Goal: Transaction & Acquisition: Book appointment/travel/reservation

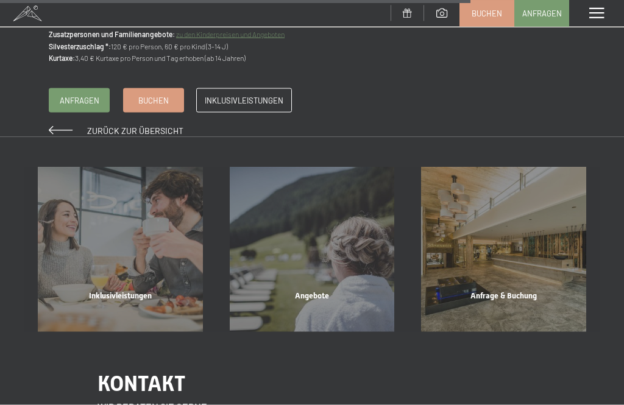
scroll to position [1443, 0]
click at [342, 242] on div "Angebote Mehr erfahren" at bounding box center [312, 249] width 192 height 165
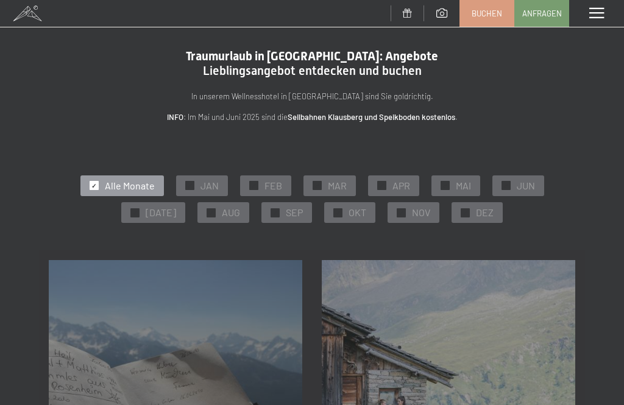
click at [341, 215] on div "✓ OKT" at bounding box center [349, 212] width 51 height 21
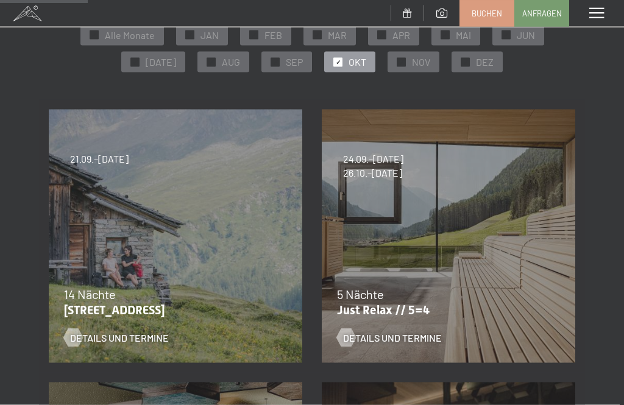
scroll to position [151, 0]
click at [404, 341] on span "Details und Termine" at bounding box center [392, 337] width 99 height 13
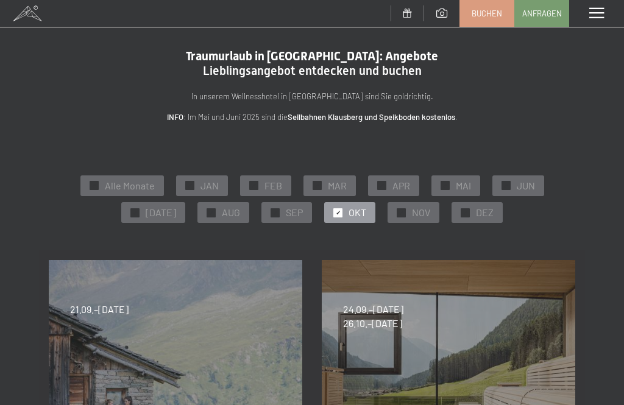
click at [286, 214] on span "SEP" at bounding box center [294, 212] width 17 height 13
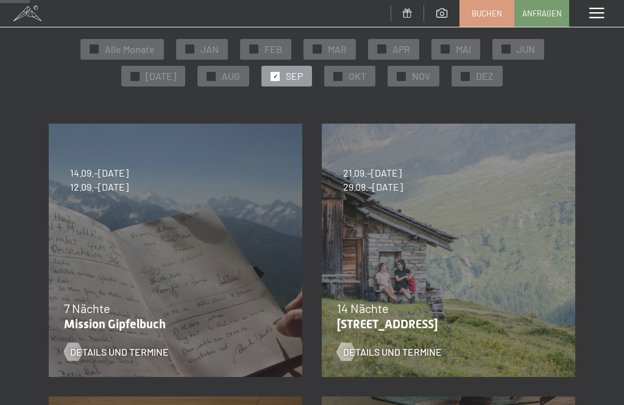
scroll to position [162, 0]
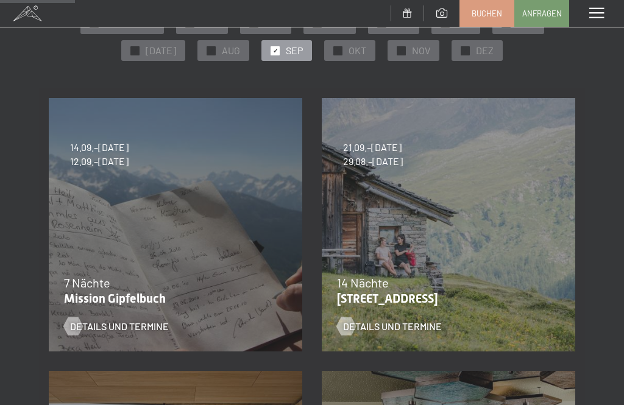
click at [443, 311] on div "Details und Termine" at bounding box center [441, 317] width 208 height 32
click at [405, 301] on div "Details und Termine" at bounding box center [441, 317] width 208 height 32
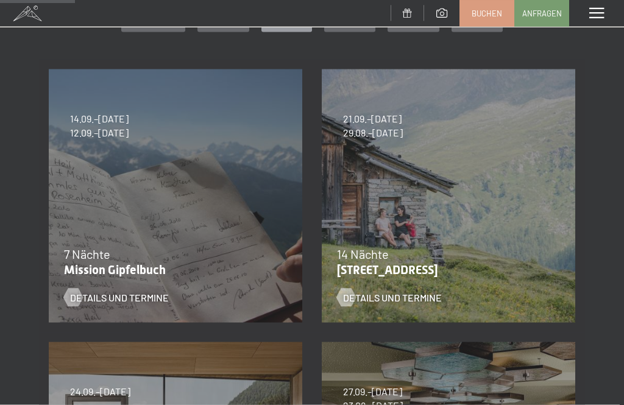
scroll to position [221, 0]
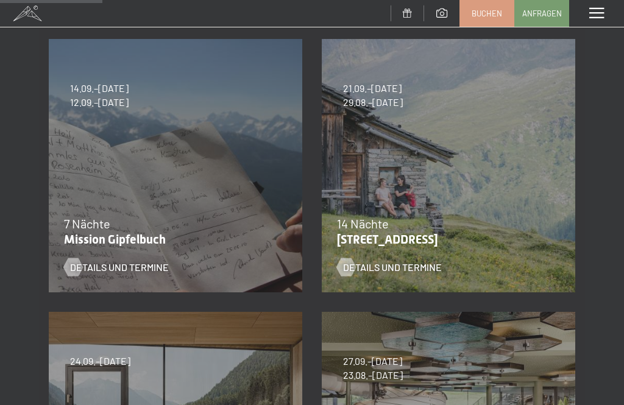
click at [410, 271] on span "Details und Termine" at bounding box center [392, 267] width 99 height 13
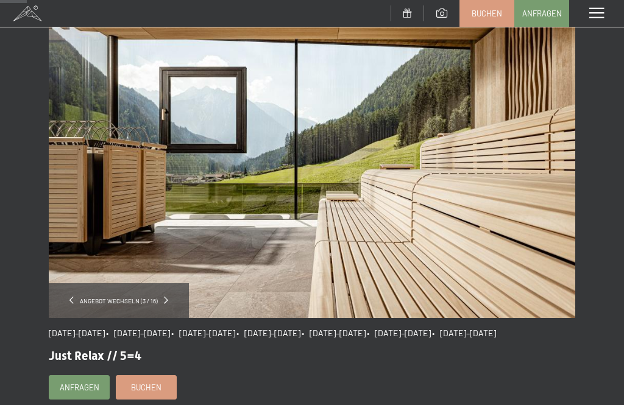
scroll to position [58, 0]
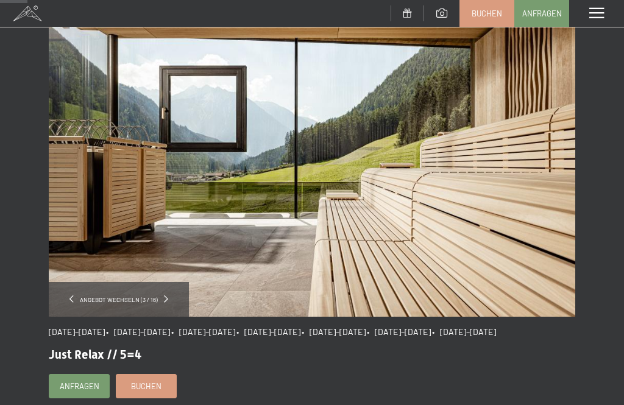
click at [572, 238] on img at bounding box center [312, 169] width 526 height 296
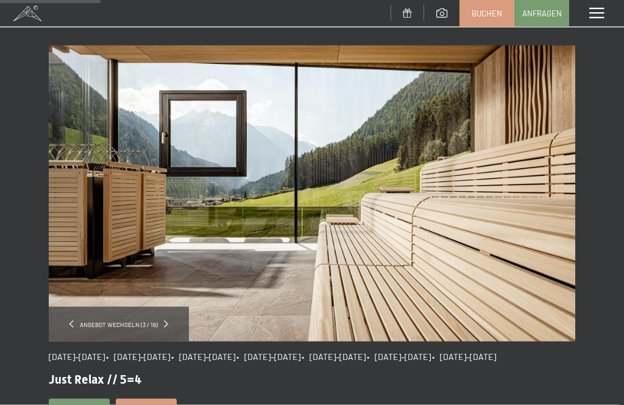
scroll to position [0, 0]
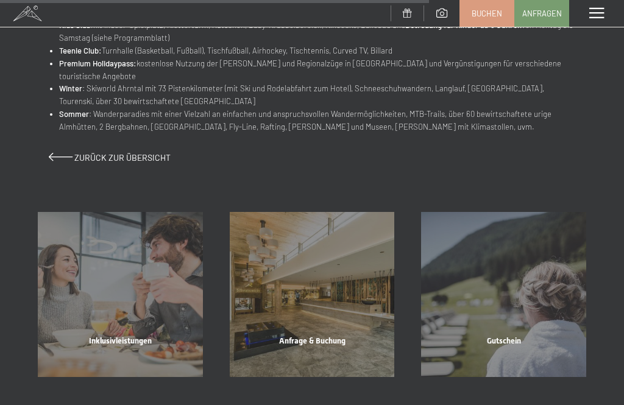
scroll to position [837, 0]
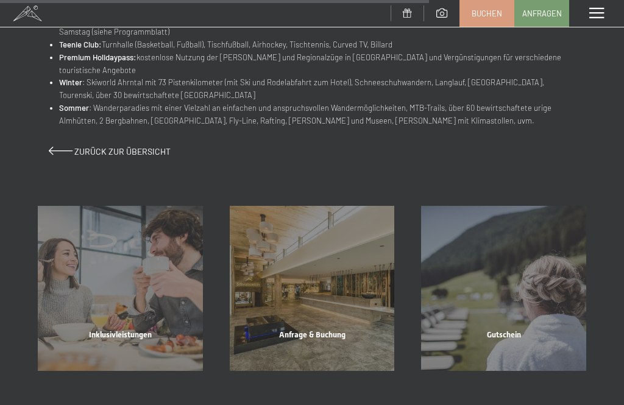
click at [132, 329] on div "Inklusivleistungen" at bounding box center [120, 349] width 192 height 41
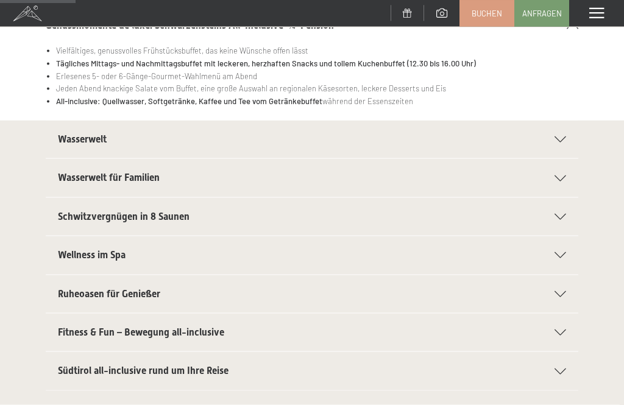
scroll to position [185, 0]
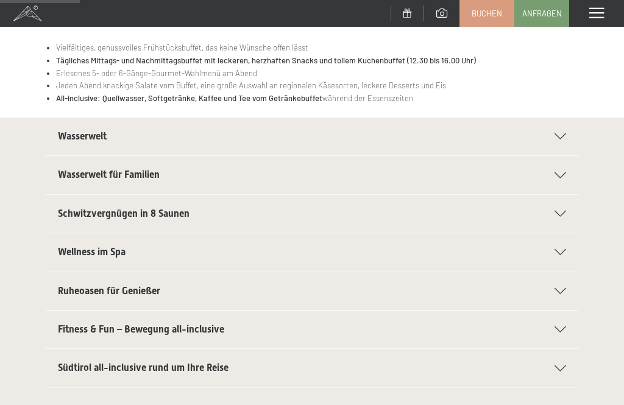
click at [565, 130] on div "Wasserwelt" at bounding box center [312, 137] width 508 height 38
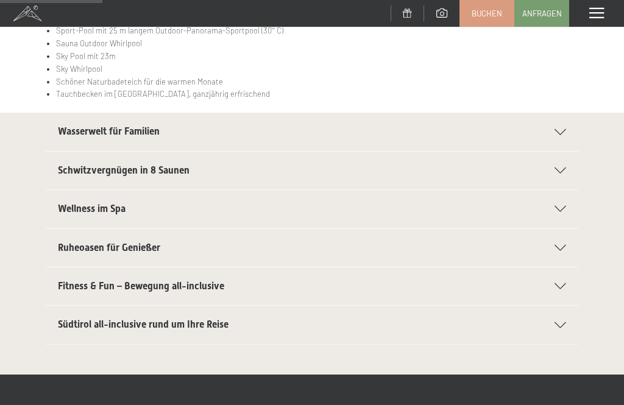
scroll to position [241, 0]
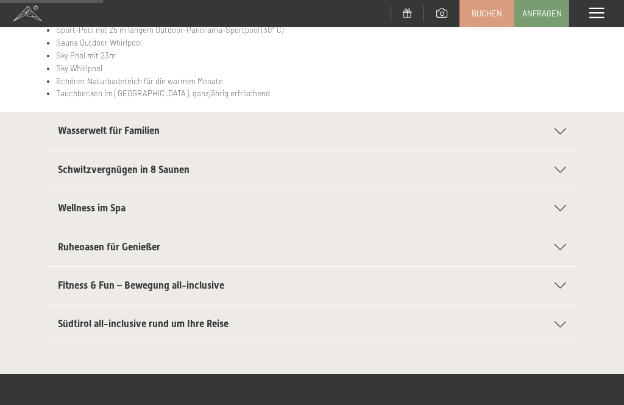
click at [565, 163] on div "Schwitzvergnügen in 8 Saunen" at bounding box center [312, 170] width 508 height 38
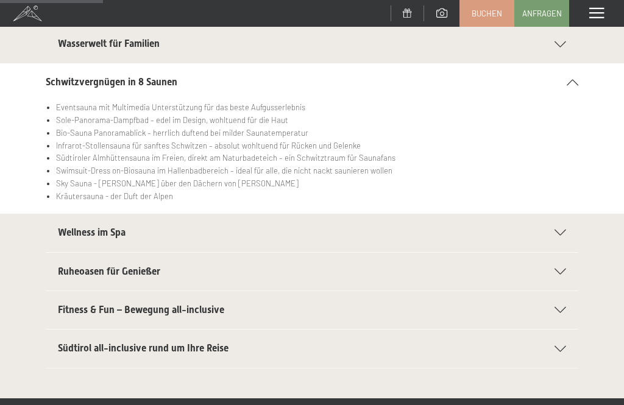
click at [557, 230] on icon at bounding box center [560, 233] width 12 height 6
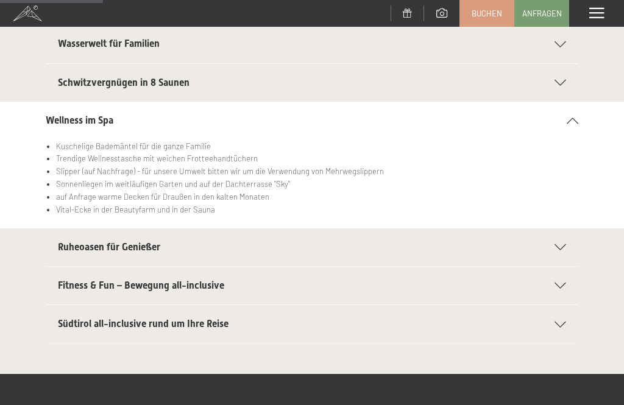
click at [558, 244] on icon at bounding box center [560, 247] width 12 height 6
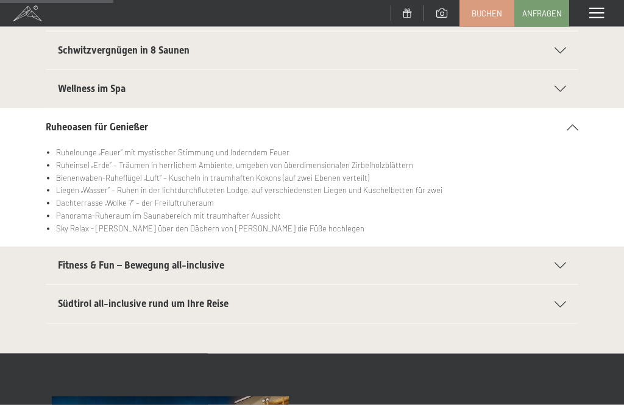
scroll to position [309, 0]
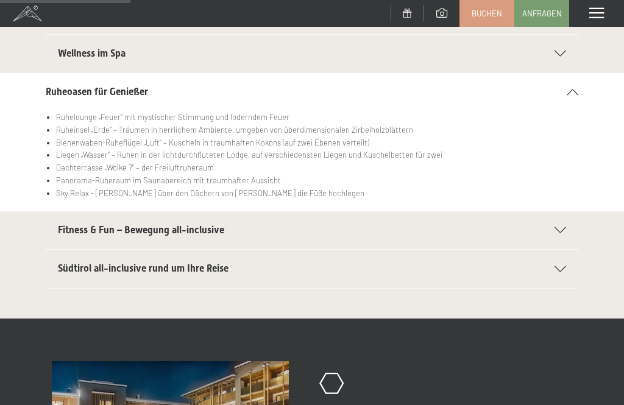
click at [562, 229] on icon at bounding box center [560, 230] width 12 height 6
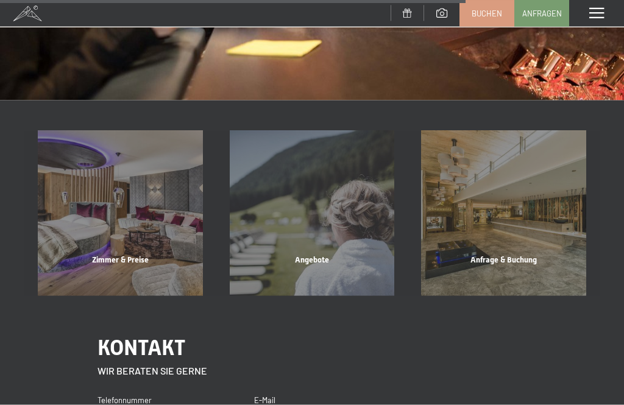
scroll to position [1169, 0]
click at [140, 254] on div "Zimmer & Preise" at bounding box center [120, 274] width 192 height 41
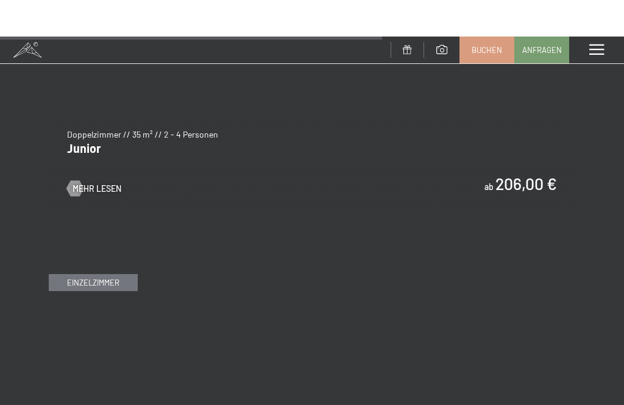
scroll to position [3475, 0]
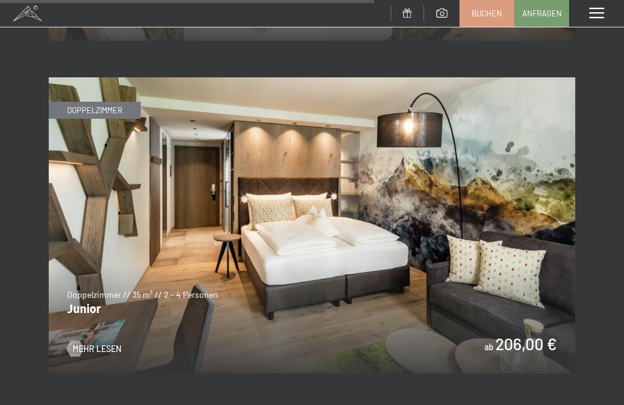
click at [541, 284] on img at bounding box center [312, 225] width 526 height 296
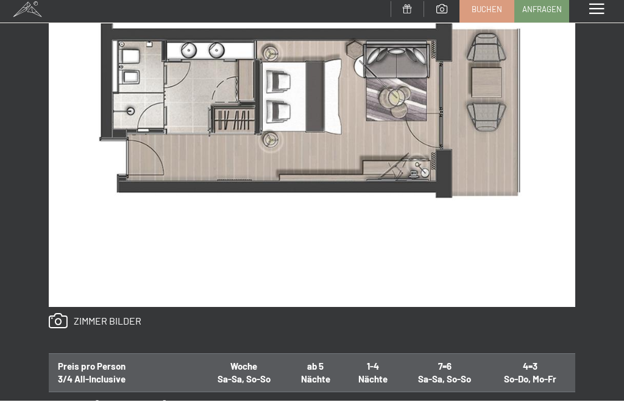
scroll to position [840, 0]
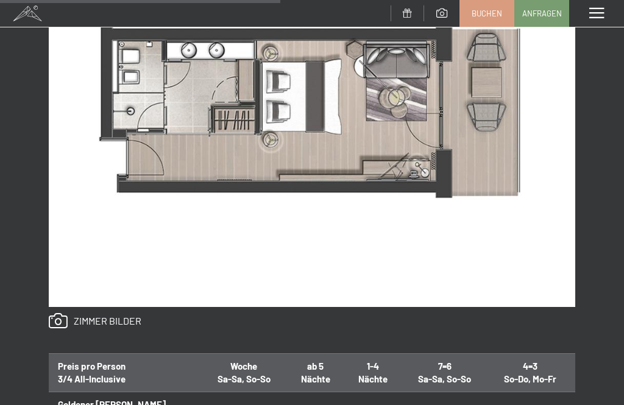
click at [125, 322] on link at bounding box center [95, 321] width 93 height 16
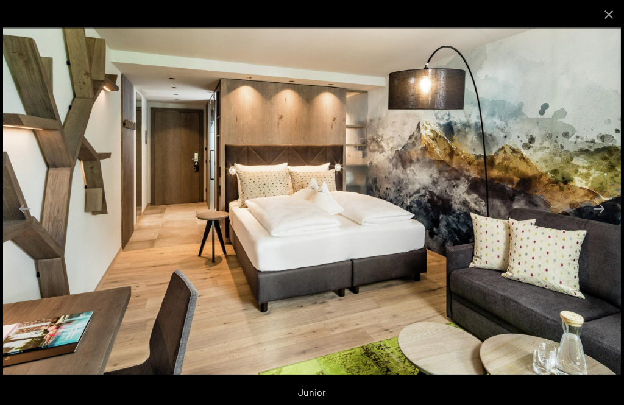
click at [597, 205] on button "Next slide" at bounding box center [599, 209] width 26 height 24
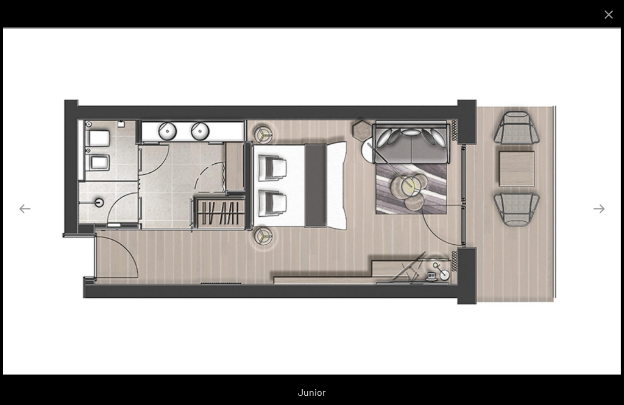
click at [605, 205] on button "Next slide" at bounding box center [599, 209] width 26 height 24
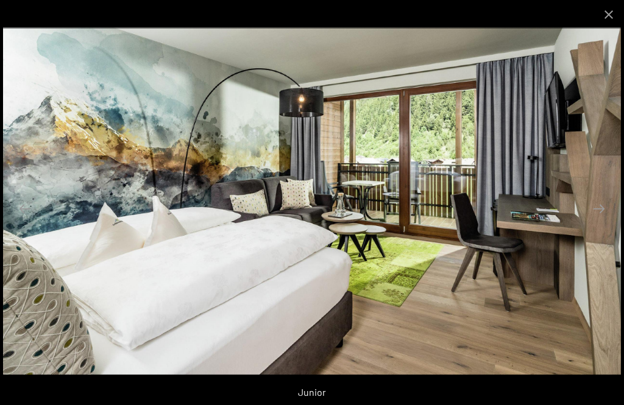
click at [609, 217] on button "Next slide" at bounding box center [599, 209] width 26 height 24
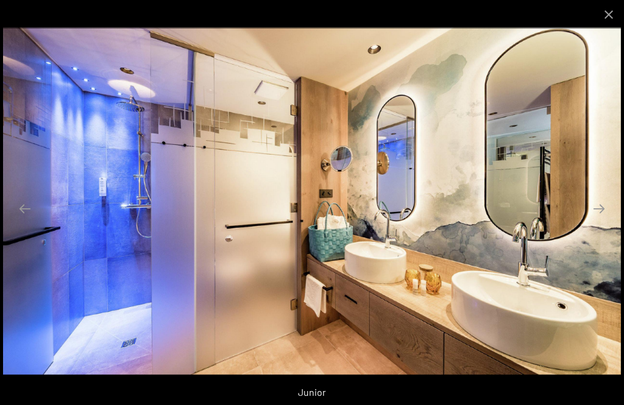
click at [594, 208] on button "Next slide" at bounding box center [599, 209] width 26 height 24
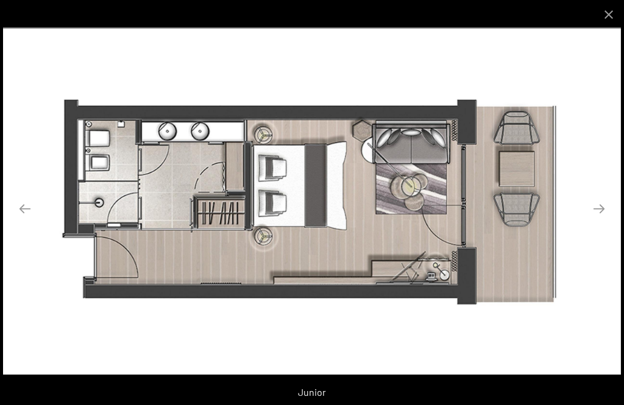
click at [618, 7] on button "Close gallery" at bounding box center [608, 14] width 30 height 29
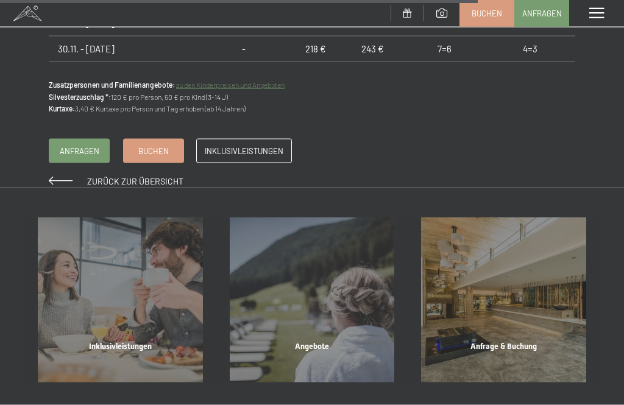
scroll to position [1436, 0]
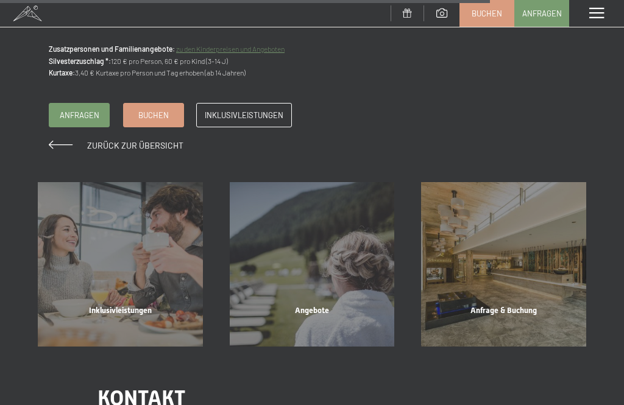
click at [288, 305] on div "Angebote" at bounding box center [312, 325] width 192 height 41
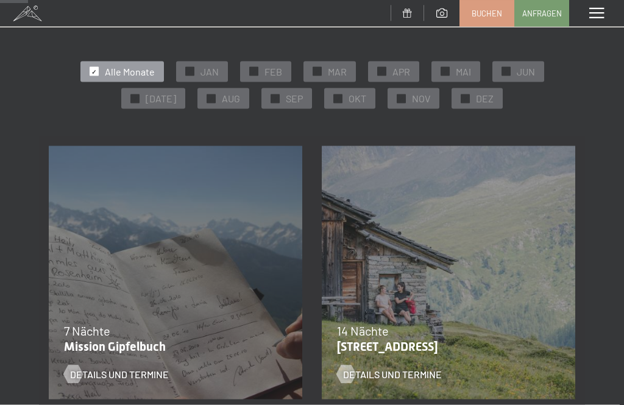
scroll to position [121, 0]
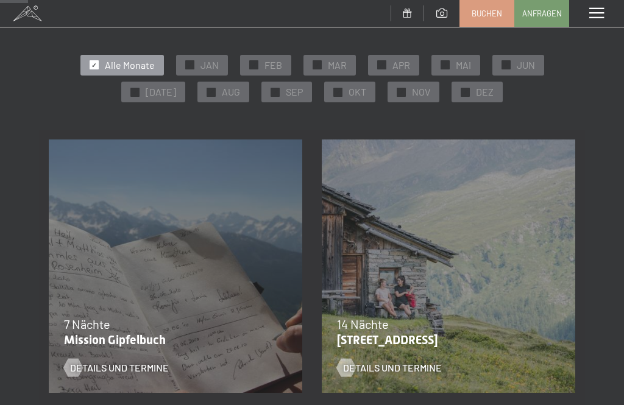
click at [100, 363] on span "Details und Termine" at bounding box center [119, 367] width 99 height 13
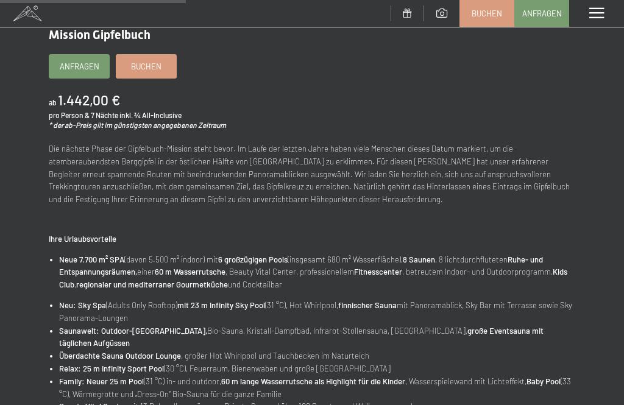
scroll to position [376, 0]
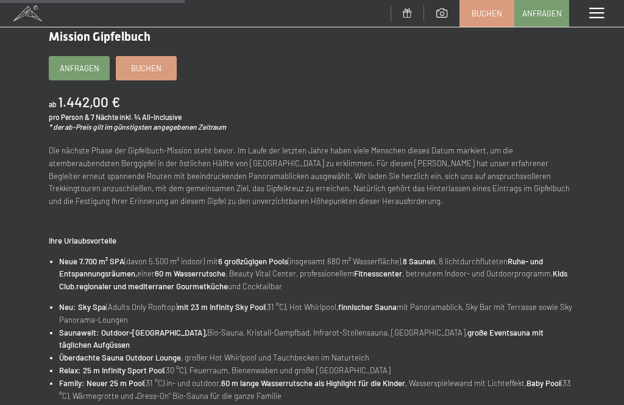
click at [149, 65] on span "Buchen" at bounding box center [146, 68] width 30 height 11
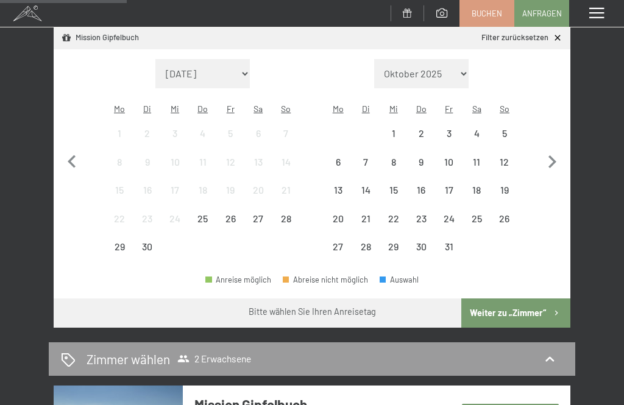
scroll to position [208, 0]
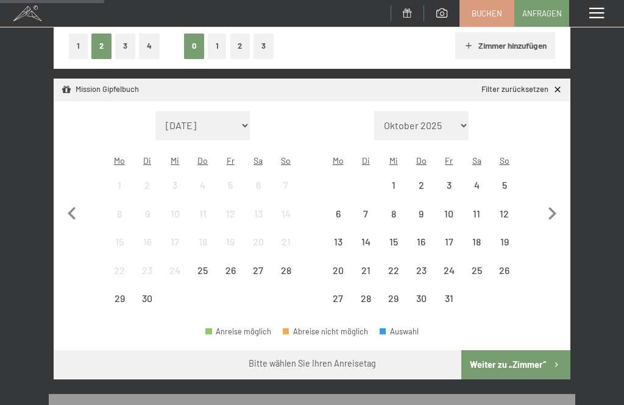
click at [341, 209] on div "6" at bounding box center [338, 222] width 26 height 26
click at [507, 209] on div "12" at bounding box center [504, 222] width 26 height 26
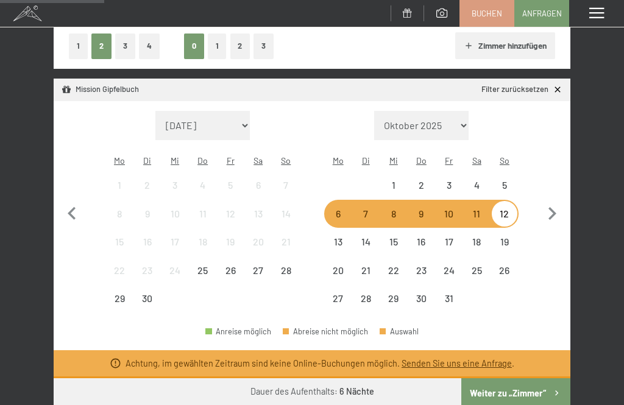
click at [509, 172] on div "5" at bounding box center [504, 185] width 26 height 26
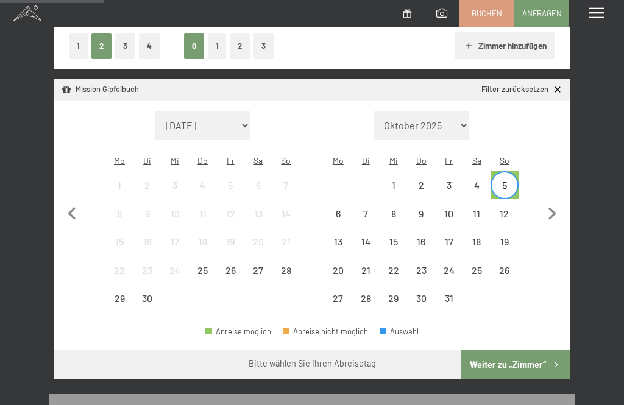
click at [509, 209] on div "12" at bounding box center [504, 222] width 26 height 26
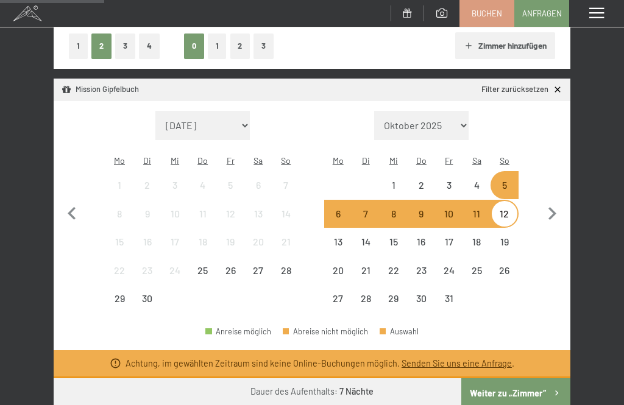
click at [342, 209] on div "6" at bounding box center [338, 222] width 26 height 26
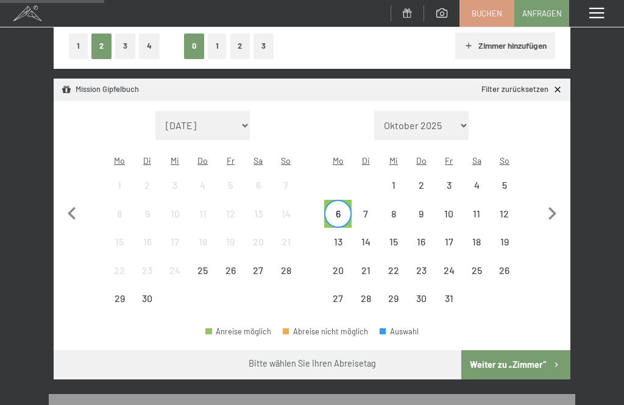
click at [509, 201] on div "12" at bounding box center [504, 214] width 26 height 26
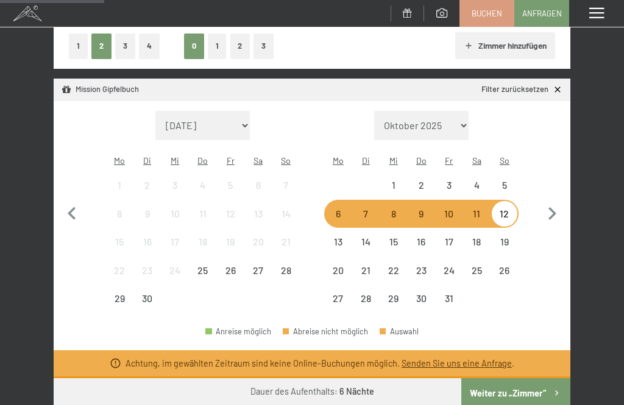
click at [481, 180] on div "4" at bounding box center [477, 193] width 26 height 26
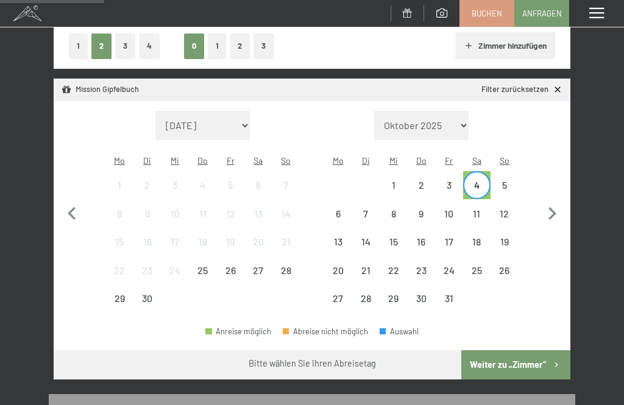
click at [480, 209] on div "11" at bounding box center [477, 222] width 26 height 26
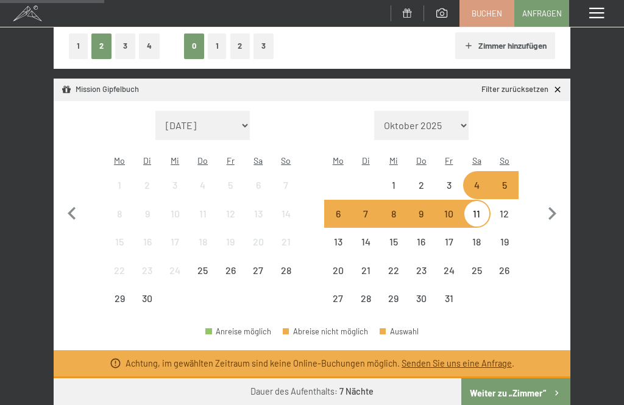
click at [505, 201] on div "12" at bounding box center [504, 214] width 26 height 26
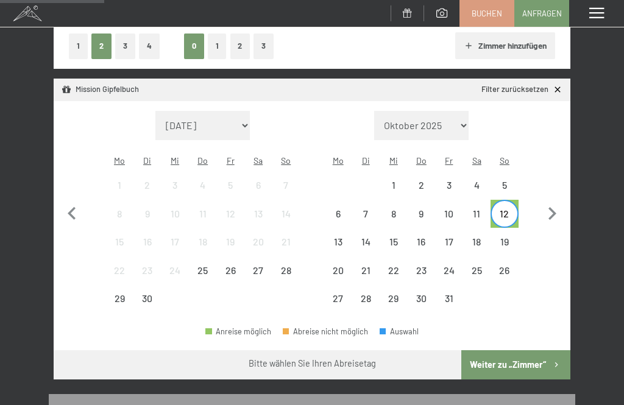
click at [508, 237] on div "19" at bounding box center [504, 250] width 26 height 26
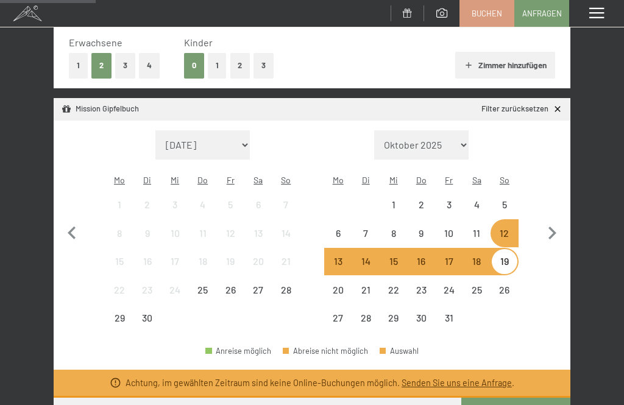
scroll to position [189, 0]
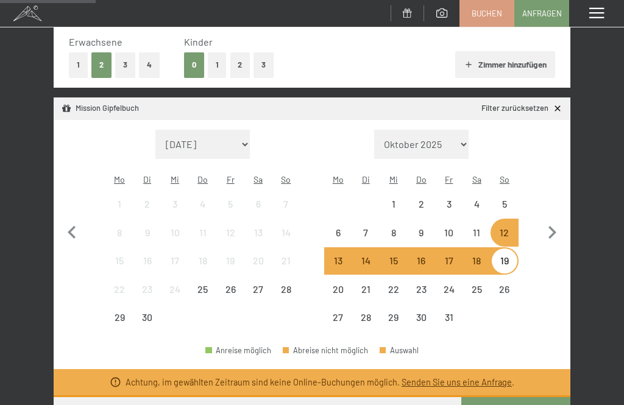
click at [56, 216] on div "Monat/Jahr [DATE] Oktober 2025 [DATE] Dezember 2025 Januar 2026 Februar 2026 Mä…" at bounding box center [312, 231] width 516 height 222
click at [556, 220] on icon "button" at bounding box center [552, 233] width 26 height 26
select select "[DATE]"
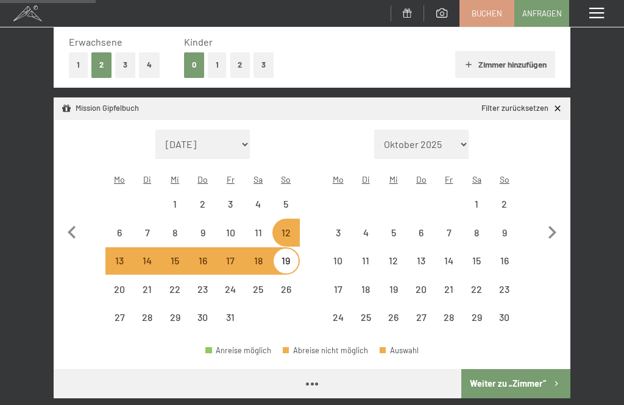
select select "[DATE]"
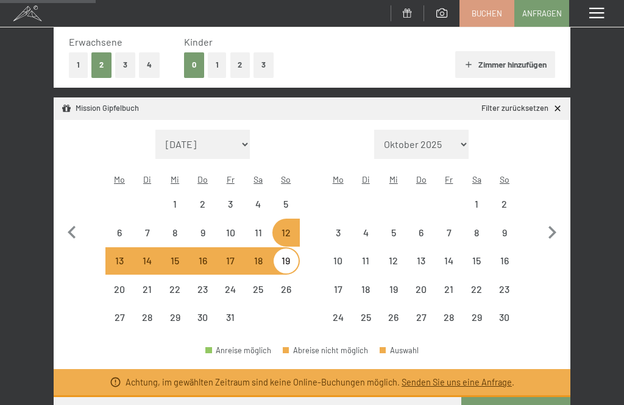
click at [63, 220] on icon "button" at bounding box center [72, 233] width 26 height 26
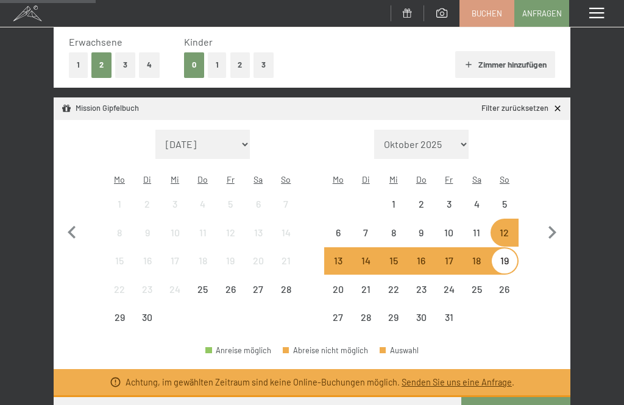
click at [340, 256] on div "13" at bounding box center [338, 269] width 26 height 26
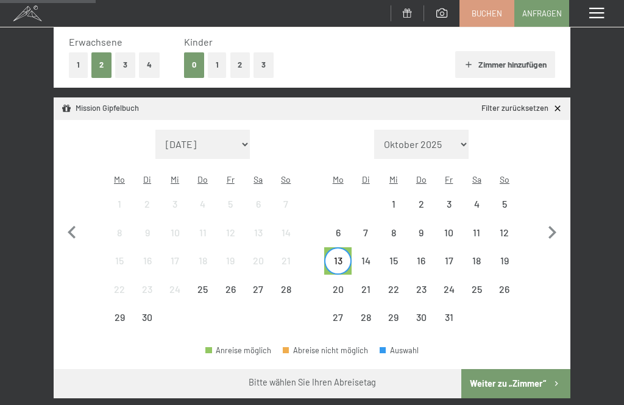
click at [505, 256] on div "19" at bounding box center [504, 269] width 26 height 26
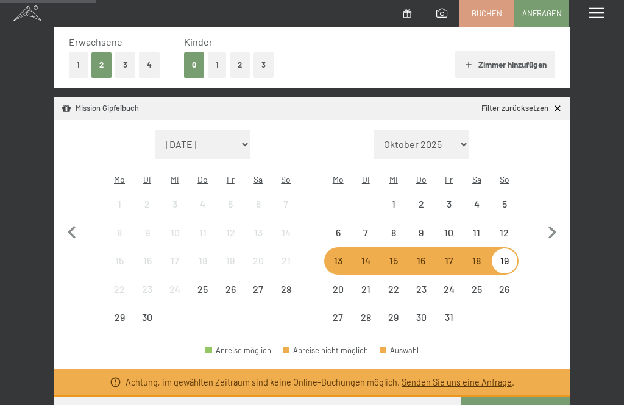
click at [391, 256] on div "15" at bounding box center [394, 269] width 26 height 26
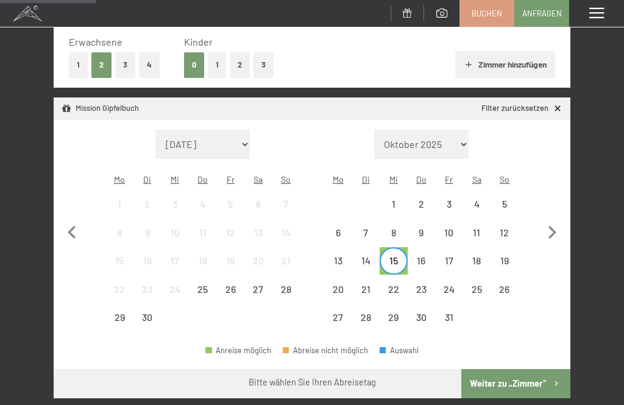
click at [423, 256] on div "16" at bounding box center [422, 269] width 26 height 26
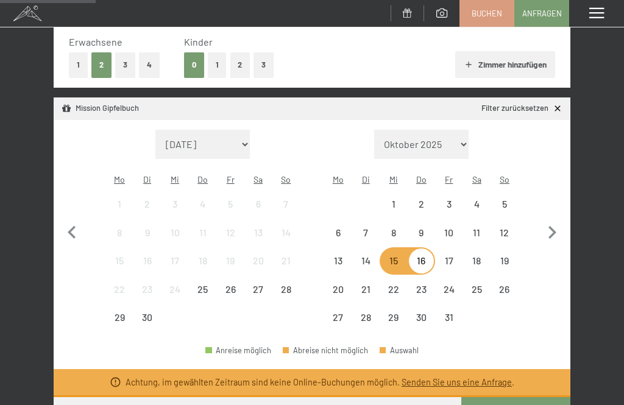
click at [342, 256] on div "13" at bounding box center [338, 269] width 26 height 26
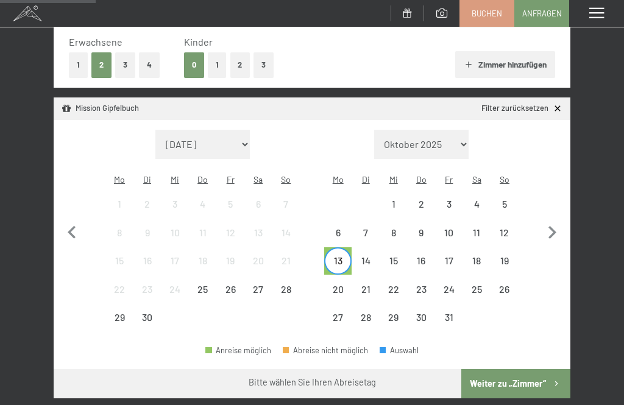
click at [552, 227] on icon "button" at bounding box center [552, 232] width 8 height 13
select select "[DATE]"
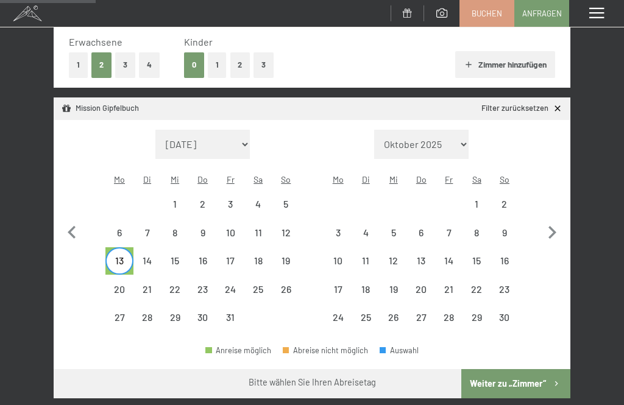
click at [348, 256] on div "10" at bounding box center [338, 269] width 26 height 26
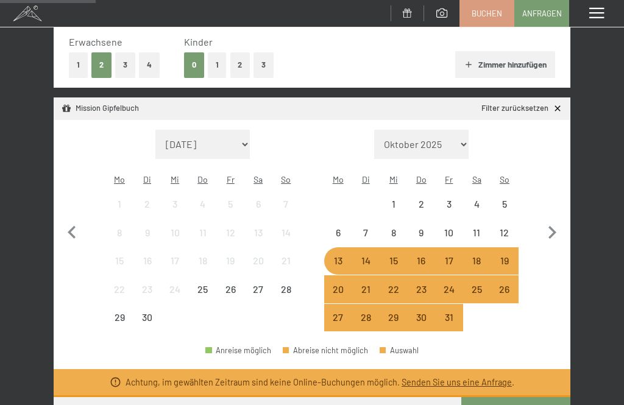
click at [515, 256] on div "19" at bounding box center [504, 269] width 26 height 26
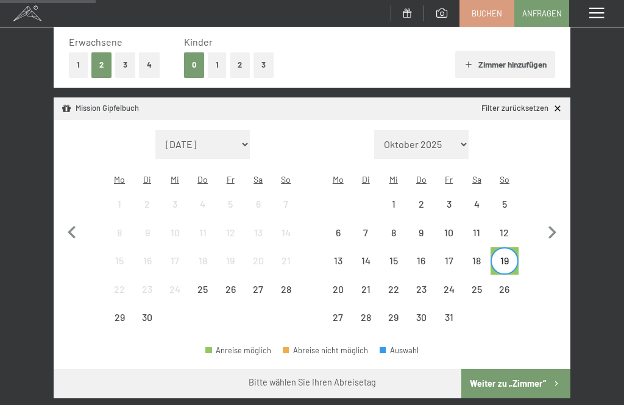
click at [562, 122] on div "Monat/Jahr [DATE] Oktober 2025 [DATE] Dezember 2025 Januar 2026 Februar 2026 Mä…" at bounding box center [312, 231] width 516 height 222
click at [502, 106] on link "Filter zurücksetzen" at bounding box center [521, 108] width 81 height 11
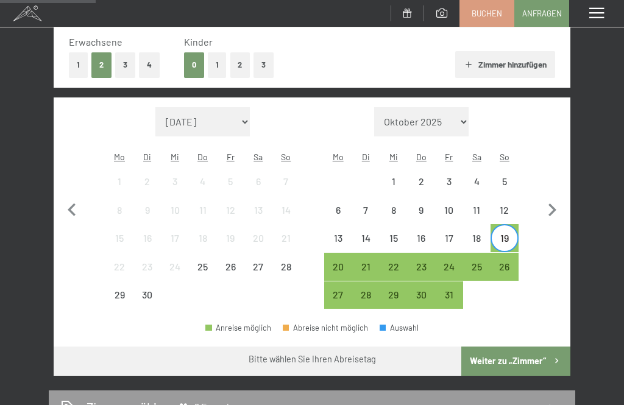
click at [522, 283] on div "Monat/Jahr [DATE] Oktober 2025 [DATE] Dezember 2025 Januar 2026 Februar 2026 Mä…" at bounding box center [311, 208] width 485 height 202
click at [292, 262] on div "28" at bounding box center [286, 275] width 26 height 26
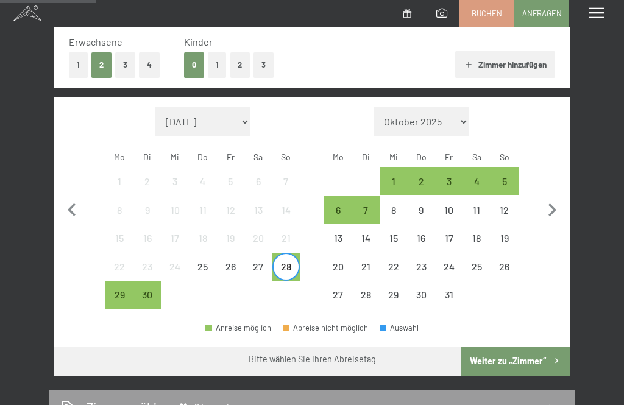
click at [508, 169] on div "5" at bounding box center [504, 182] width 26 height 26
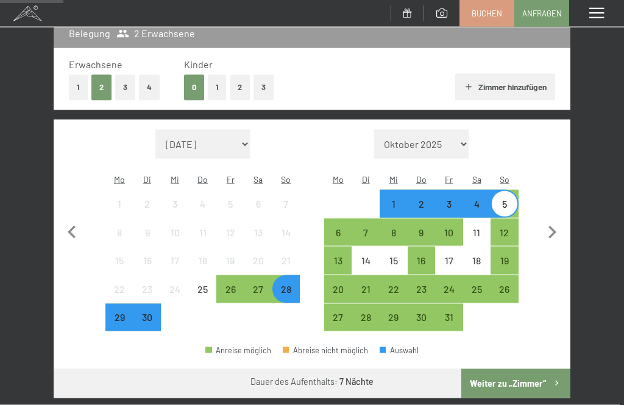
scroll to position [167, 0]
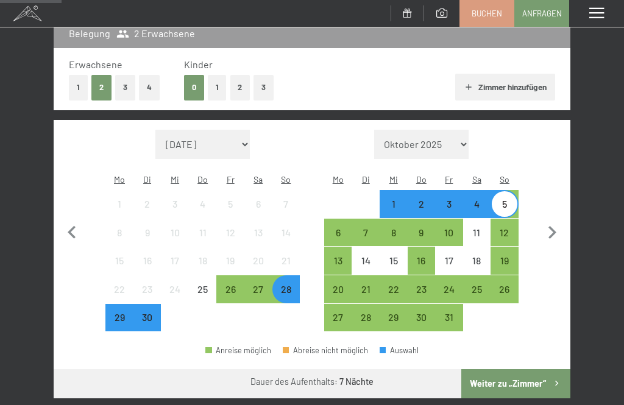
click at [257, 313] on div at bounding box center [258, 318] width 28 height 28
click at [479, 369] on button "Weiter zu „Zimmer“" at bounding box center [515, 383] width 109 height 29
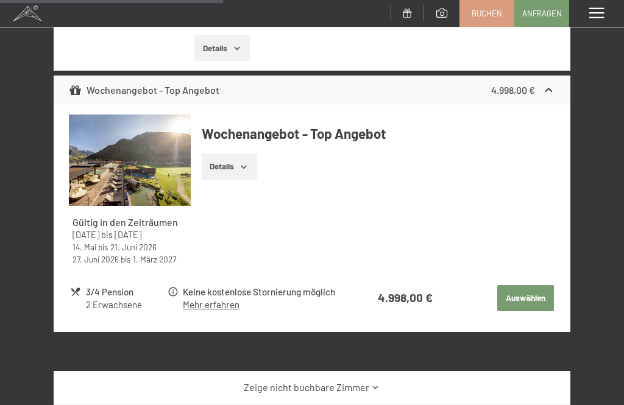
scroll to position [472, 0]
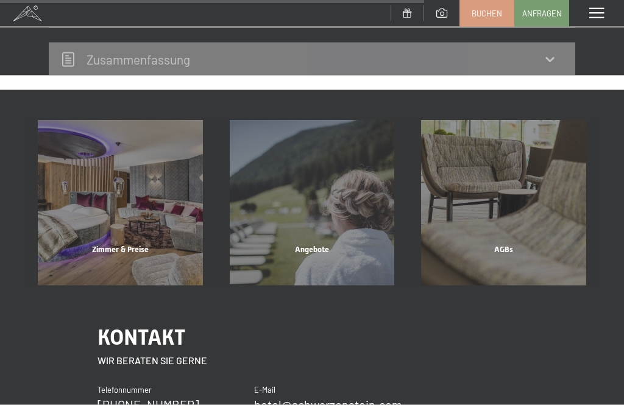
click at [331, 251] on div "Angebote" at bounding box center [312, 264] width 192 height 41
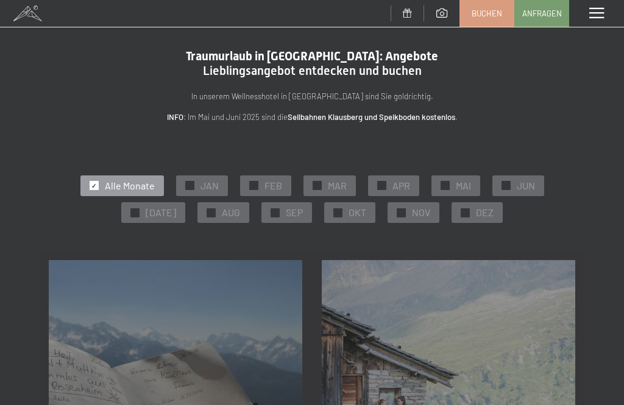
click at [336, 207] on div "✓ OKT" at bounding box center [349, 212] width 51 height 21
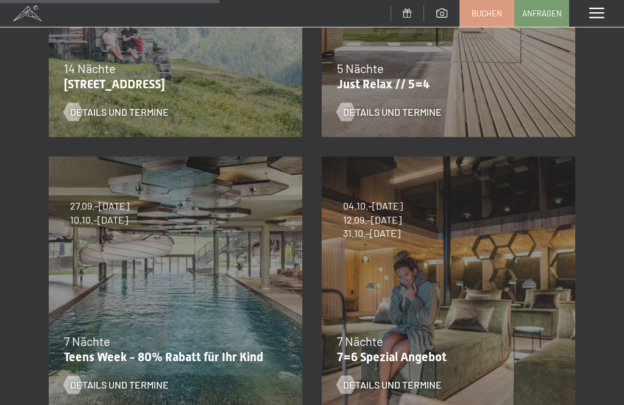
scroll to position [376, 0]
click at [373, 348] on div "7 Nächte" at bounding box center [445, 341] width 217 height 17
click at [356, 352] on p "7=6 Spezial Angebot" at bounding box center [445, 357] width 217 height 15
click at [362, 371] on div "Details und Termine" at bounding box center [441, 377] width 208 height 32
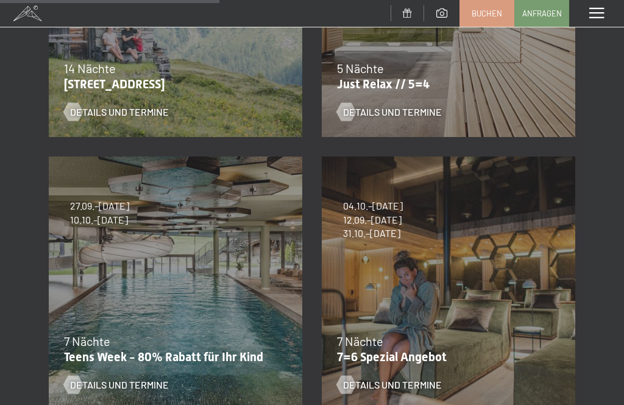
click at [371, 384] on span "Details und Termine" at bounding box center [392, 384] width 99 height 13
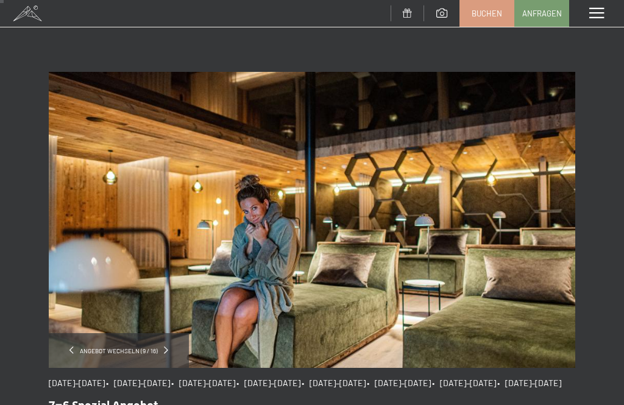
scroll to position [7, 0]
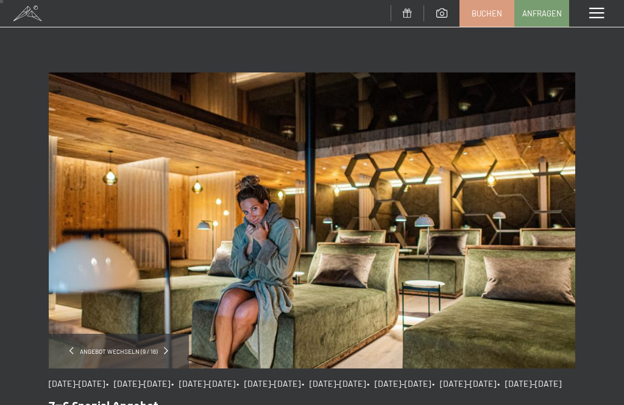
click at [493, 13] on span "Buchen" at bounding box center [486, 13] width 30 height 11
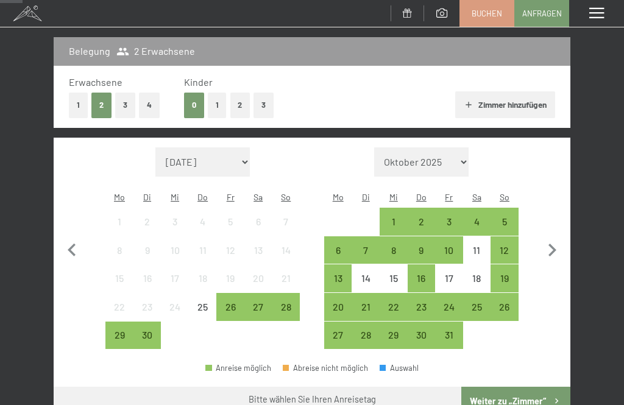
scroll to position [149, 0]
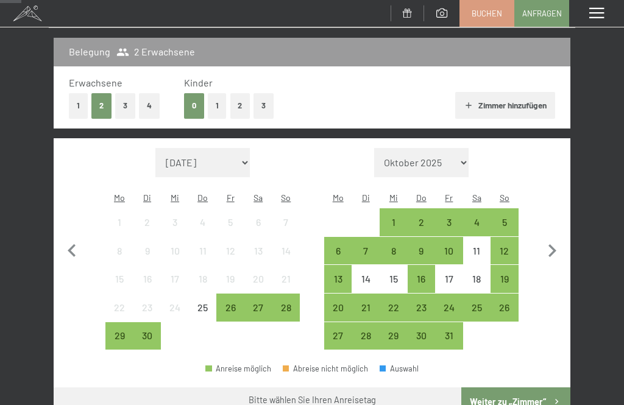
click at [481, 217] on div "4" at bounding box center [477, 230] width 26 height 26
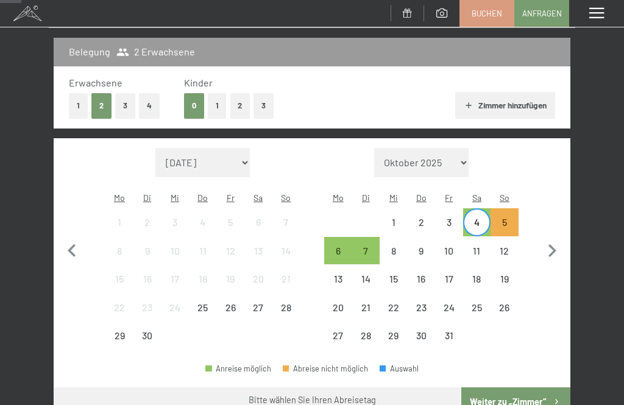
click at [479, 246] on div "11" at bounding box center [477, 259] width 26 height 26
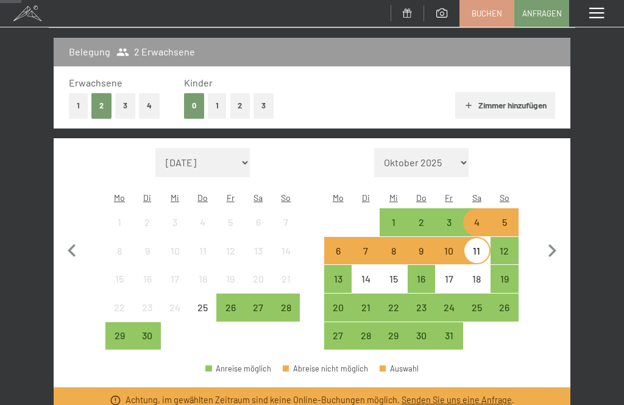
click at [340, 303] on div "20" at bounding box center [338, 316] width 26 height 26
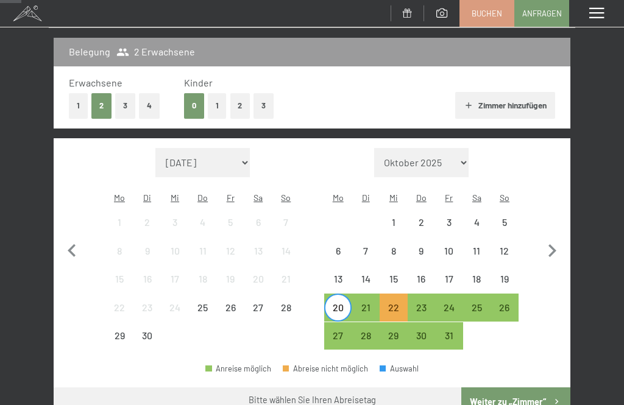
click at [509, 303] on div "26" at bounding box center [504, 316] width 26 height 26
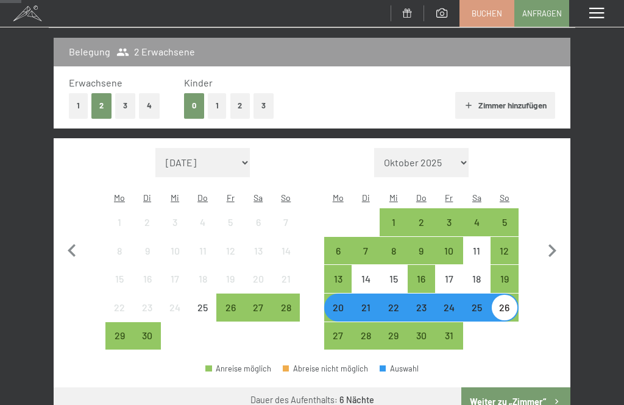
click at [343, 323] on div "27" at bounding box center [338, 336] width 26 height 26
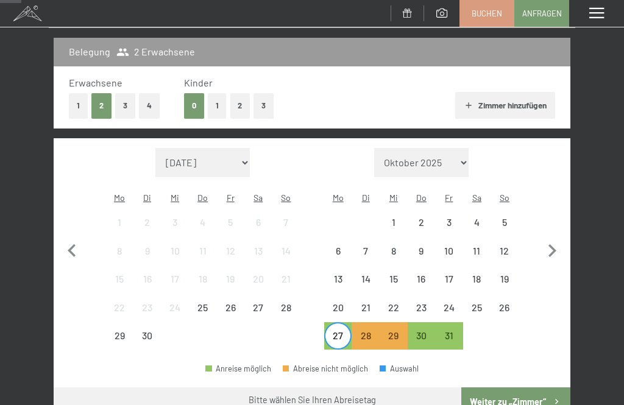
click at [342, 303] on div "20" at bounding box center [338, 316] width 26 height 26
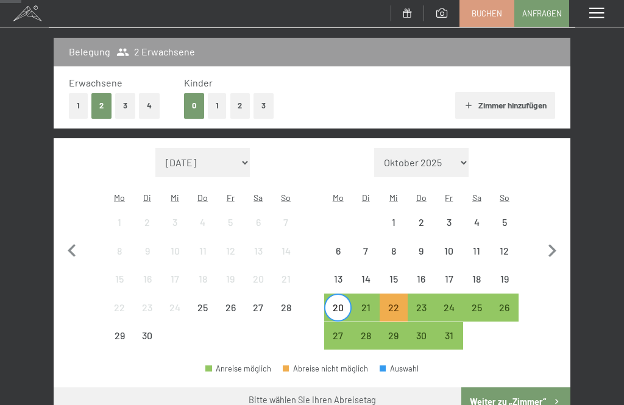
click at [340, 331] on div "27" at bounding box center [338, 344] width 26 height 26
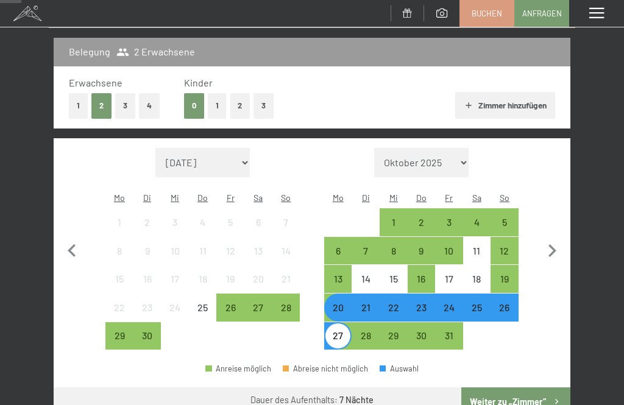
click at [518, 387] on button "Weiter zu „Zimmer“" at bounding box center [515, 401] width 109 height 29
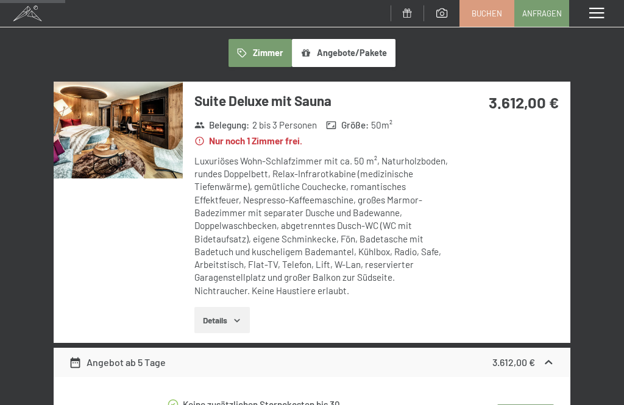
scroll to position [201, 0]
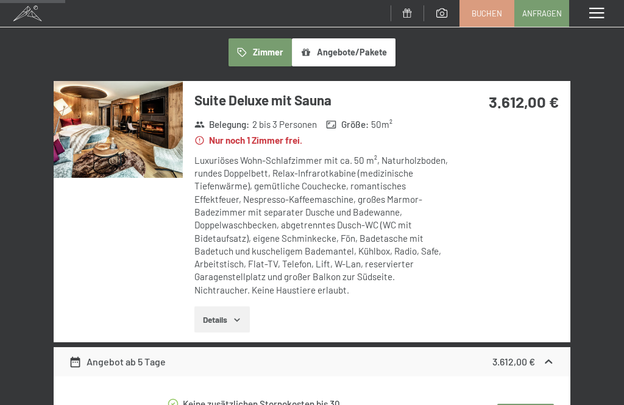
click at [236, 315] on icon "button" at bounding box center [237, 320] width 10 height 10
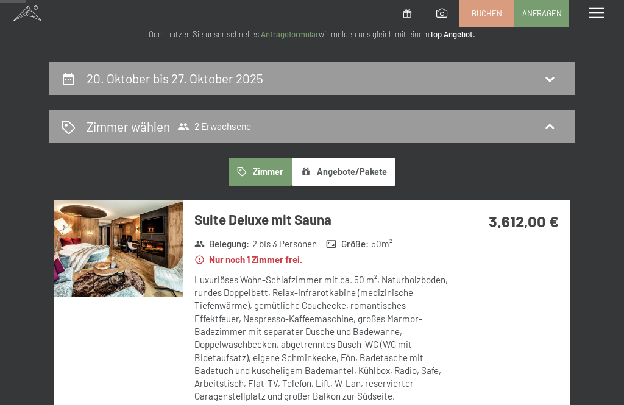
scroll to position [85, 0]
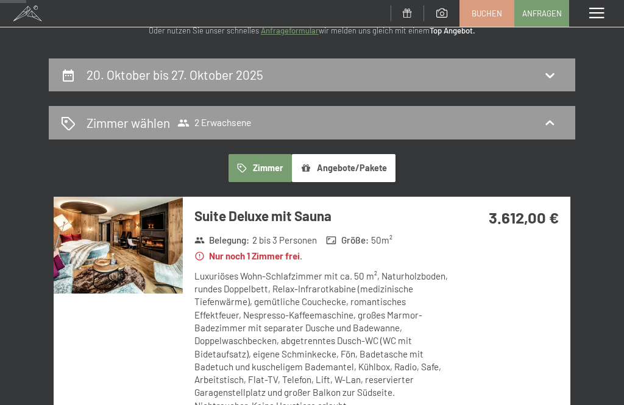
click at [143, 239] on img at bounding box center [118, 245] width 129 height 97
